Goal: Task Accomplishment & Management: Use online tool/utility

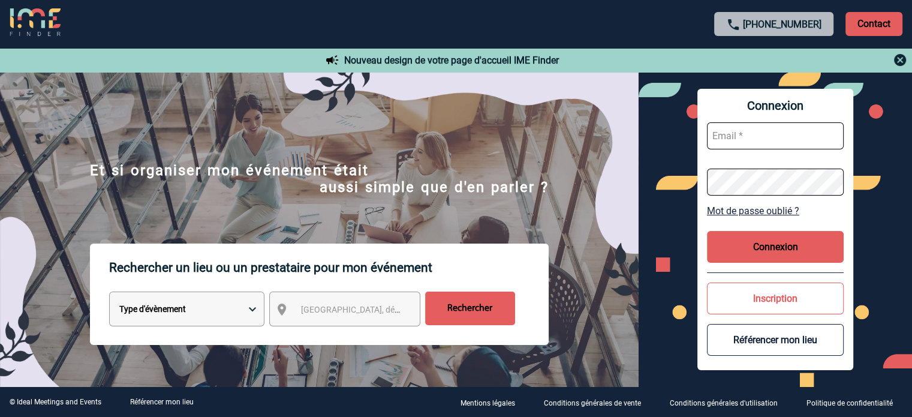
type input "ydeclercq@ime-groupe.com"
click at [738, 257] on button "Connexion" at bounding box center [775, 247] width 137 height 32
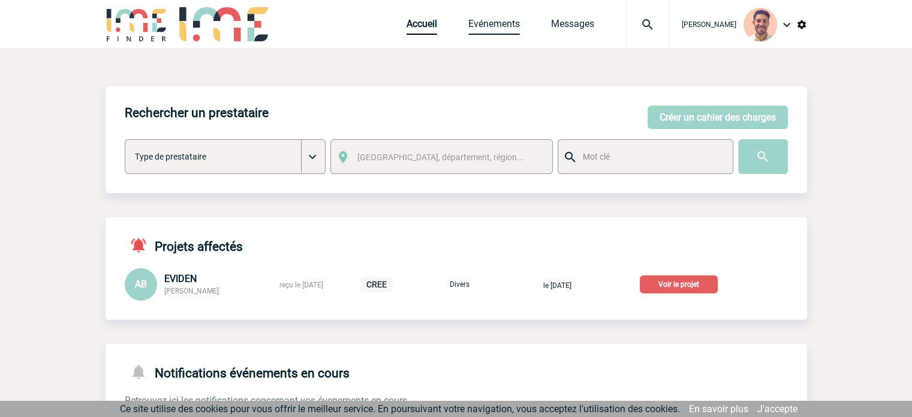
click at [491, 28] on link "Evénements" at bounding box center [494, 26] width 52 height 17
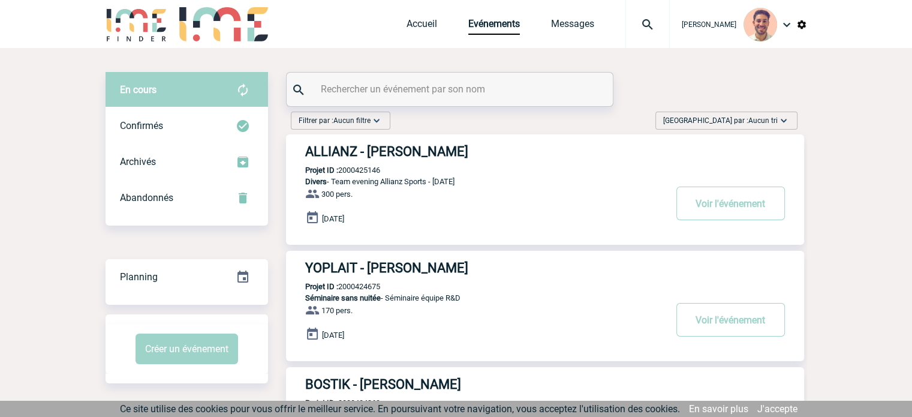
click at [382, 77] on div at bounding box center [449, 90] width 326 height 34
click at [384, 82] on input "text" at bounding box center [451, 88] width 267 height 17
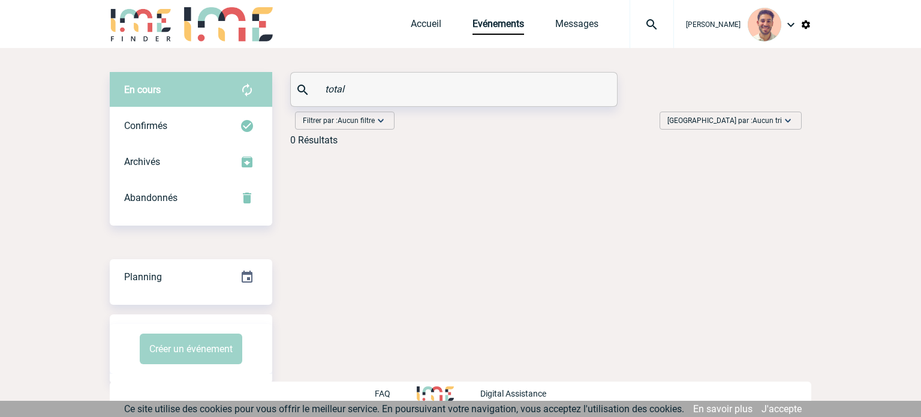
type input "total"
